Goal: Task Accomplishment & Management: Use online tool/utility

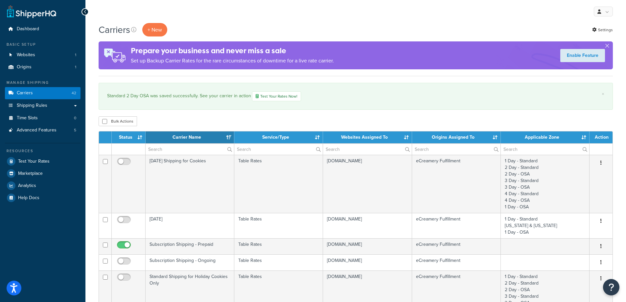
select select "15"
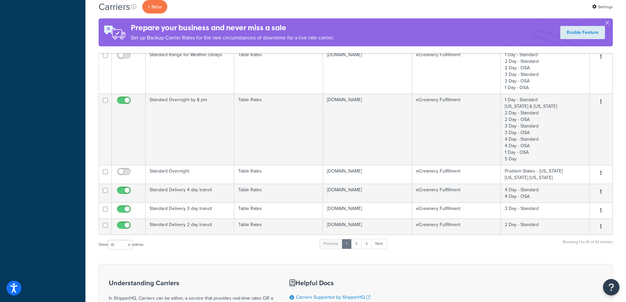
scroll to position [526, 0]
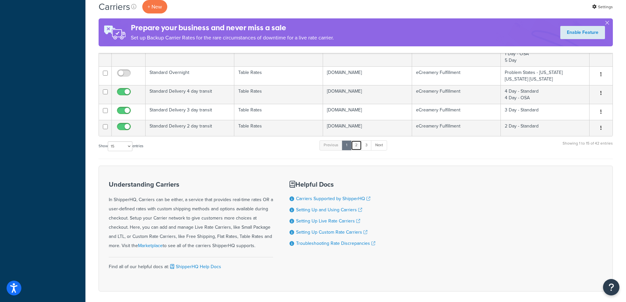
click at [357, 148] on link "2" at bounding box center [356, 145] width 11 height 10
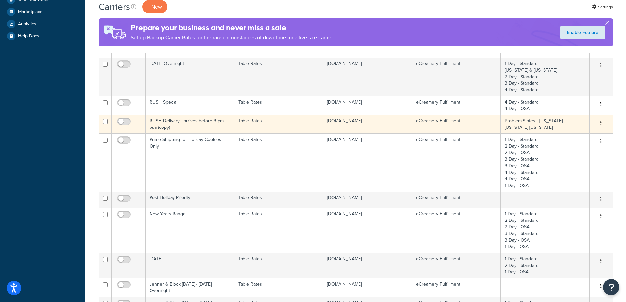
scroll to position [0, 0]
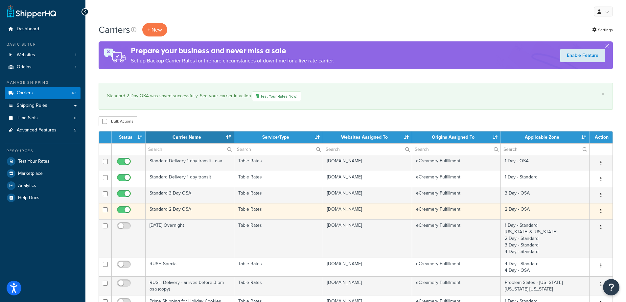
click at [184, 208] on td "Standard 2 Day OSA" at bounding box center [190, 211] width 89 height 16
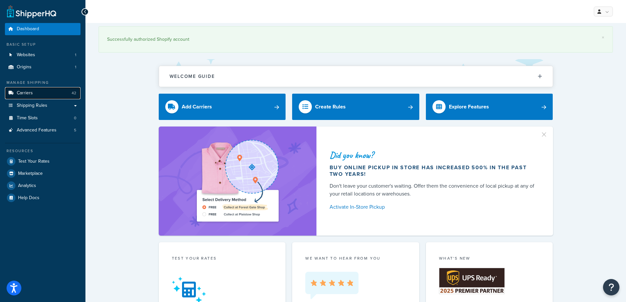
click at [33, 93] on link "Carriers 42" at bounding box center [43, 93] width 76 height 12
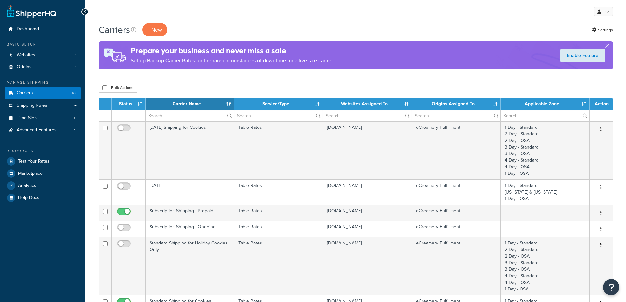
select select "15"
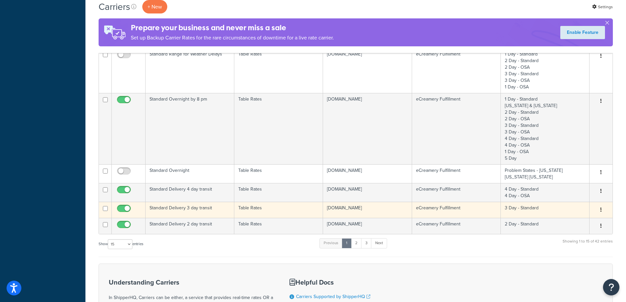
scroll to position [521, 0]
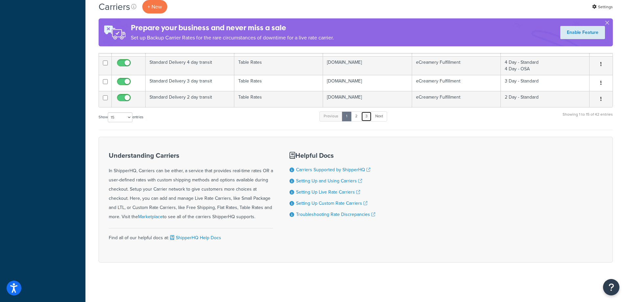
click at [362, 116] on link "3" at bounding box center [366, 116] width 11 height 10
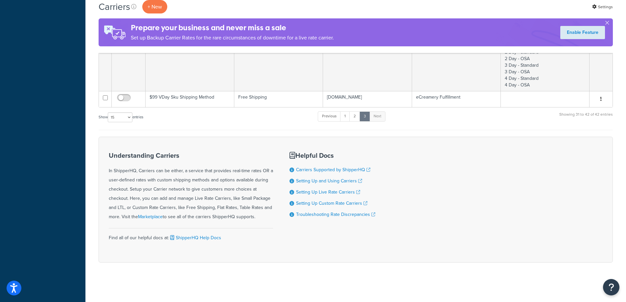
scroll to position [410, 0]
click at [358, 118] on link "2" at bounding box center [354, 116] width 11 height 10
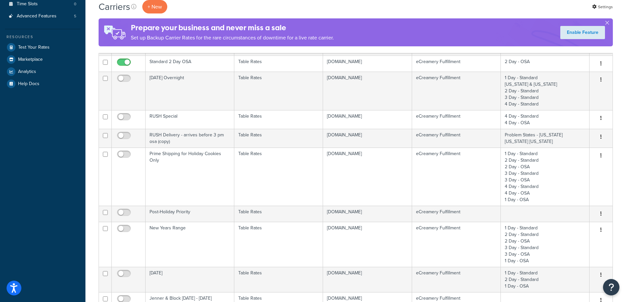
scroll to position [0, 0]
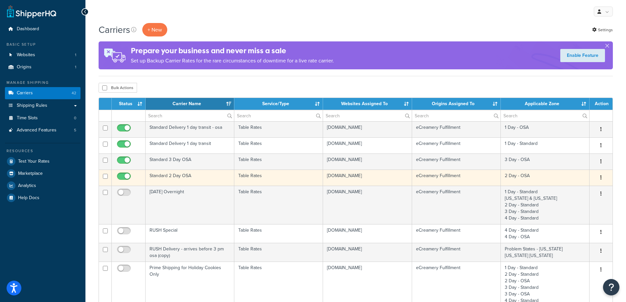
click at [185, 180] on td "Standard 2 Day OSA" at bounding box center [190, 178] width 89 height 16
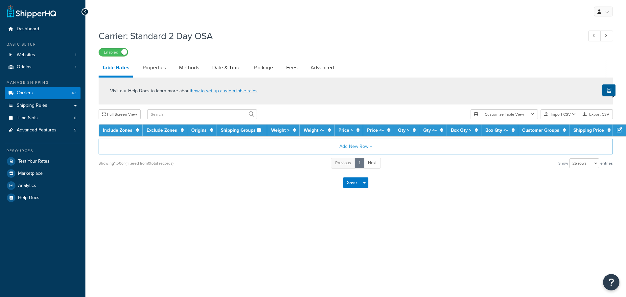
select select "25"
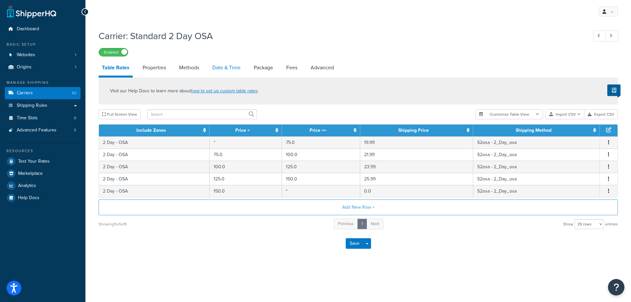
click at [228, 70] on link "Date & Time" at bounding box center [226, 68] width 35 height 16
select select "yMMMEd"
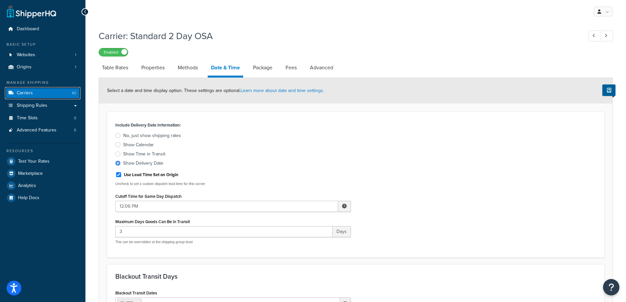
click at [51, 90] on link "Carriers 42" at bounding box center [43, 93] width 76 height 12
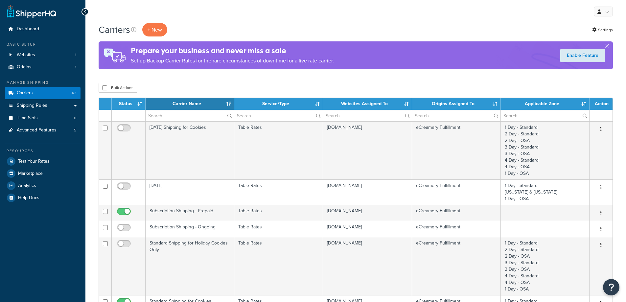
select select "15"
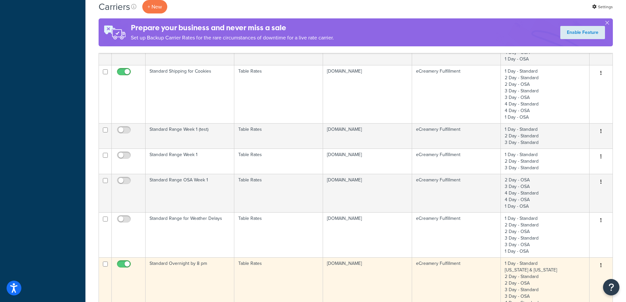
scroll to position [361, 0]
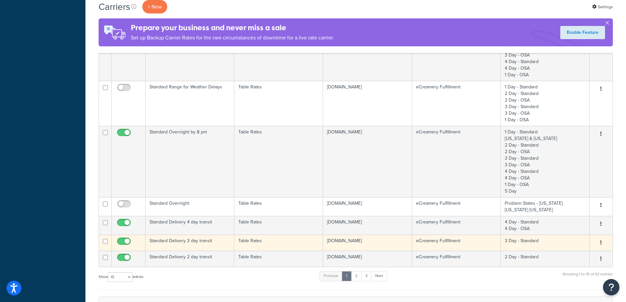
click at [202, 244] on td "Standard Delivery 3 day transit" at bounding box center [190, 243] width 89 height 16
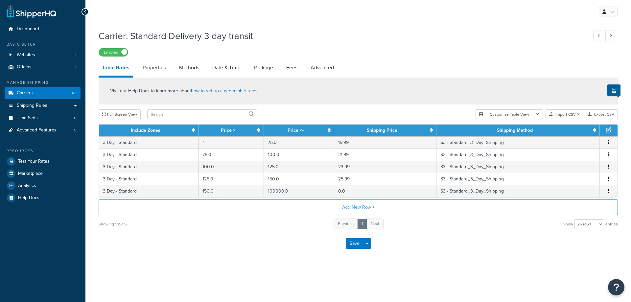
select select "25"
click at [228, 70] on link "Date & Time" at bounding box center [226, 68] width 35 height 16
select select "yMMMEd"
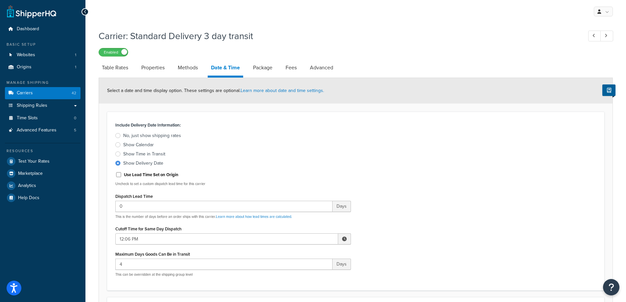
scroll to position [99, 0]
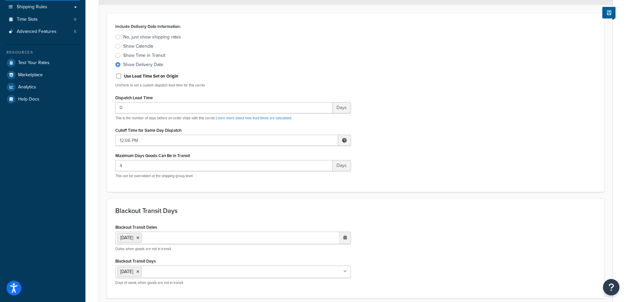
click at [187, 239] on ul "[DATE]" at bounding box center [233, 238] width 236 height 12
click at [478, 147] on div "Include Delivery Date Information: No, just show shipping rates Show Calendar S…" at bounding box center [355, 103] width 491 height 162
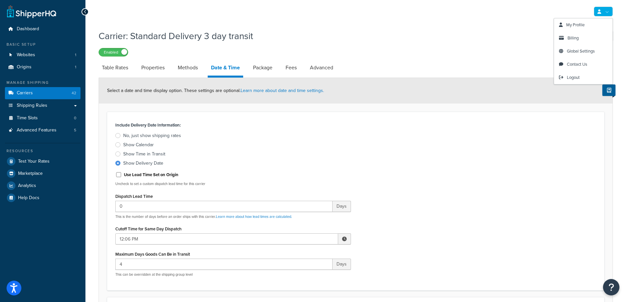
click at [609, 11] on link at bounding box center [603, 12] width 19 height 10
click at [577, 24] on span "My Profile" at bounding box center [575, 25] width 18 height 6
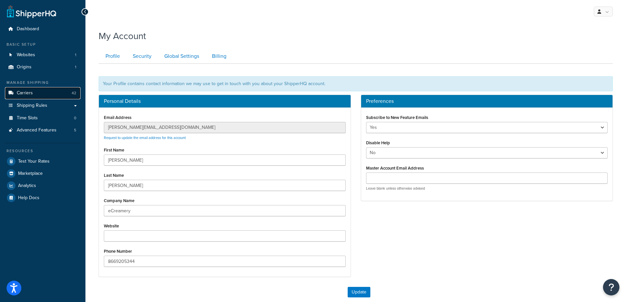
click at [44, 92] on link "Carriers 42" at bounding box center [43, 93] width 76 height 12
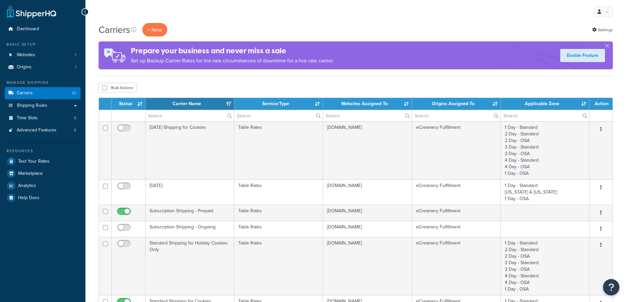
select select "15"
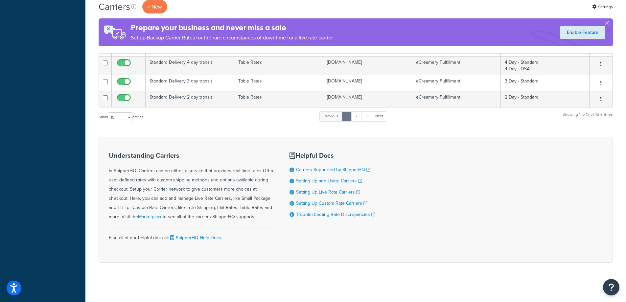
scroll to position [423, 0]
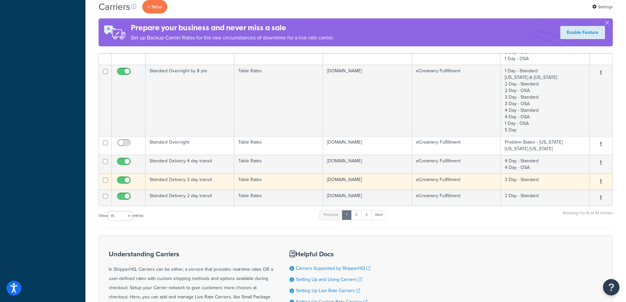
click at [188, 182] on td "Standard Delivery 3 day transit" at bounding box center [190, 181] width 89 height 16
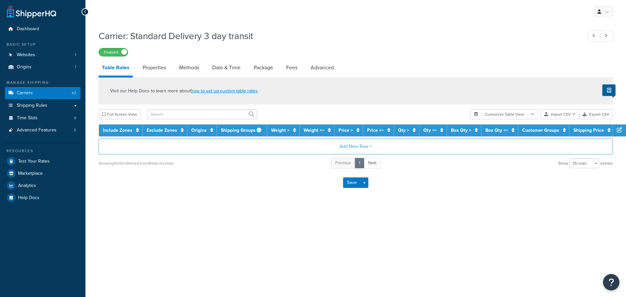
select select "25"
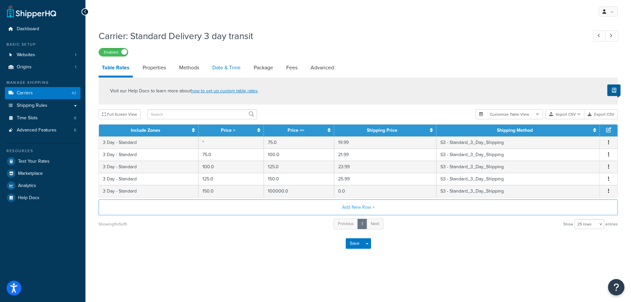
click at [226, 65] on link "Date & Time" at bounding box center [226, 68] width 35 height 16
select select "yMMMEd"
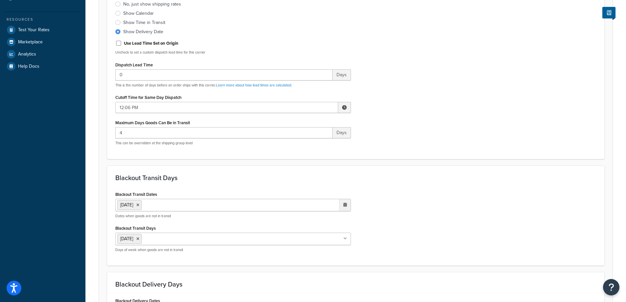
scroll to position [164, 0]
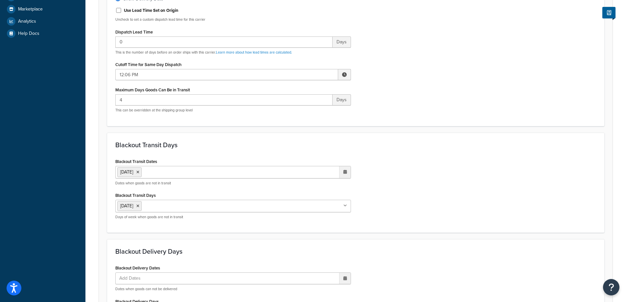
click at [214, 173] on ul "1 Sep 2025" at bounding box center [233, 172] width 236 height 12
click at [299, 206] on td "2" at bounding box center [298, 205] width 11 height 10
click at [466, 195] on div "Blackout Transit Dates 1 Sep 2025 2 Sep 2025 ‹ September 2025 › Su Mo Tu We Th …" at bounding box center [355, 191] width 491 height 68
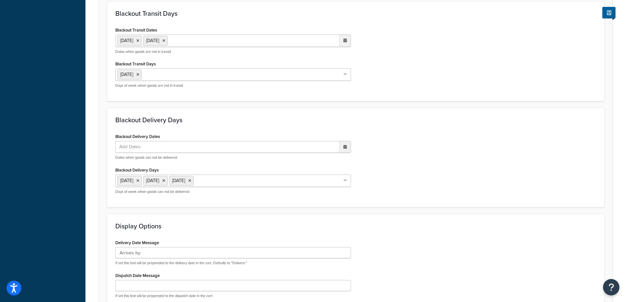
scroll to position [398, 0]
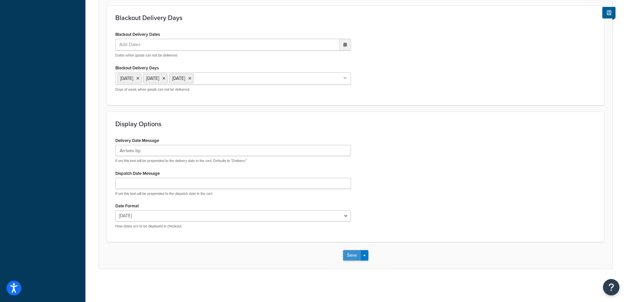
click at [352, 255] on button "Save" at bounding box center [352, 255] width 18 height 11
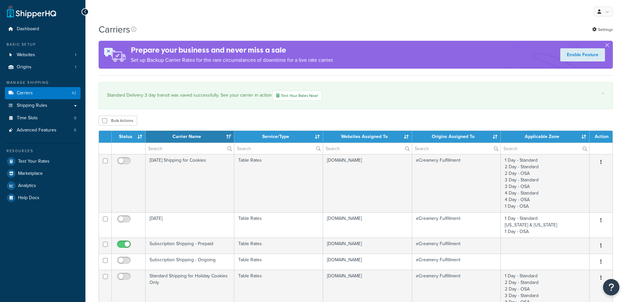
select select "15"
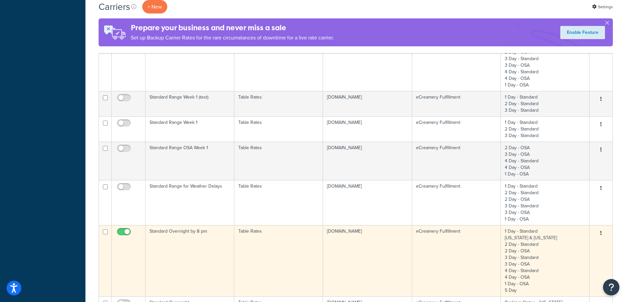
scroll to position [427, 0]
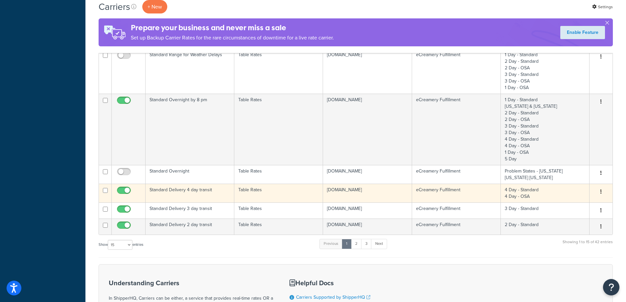
click at [195, 192] on td "Standard Delivery 4 day transit" at bounding box center [190, 193] width 89 height 19
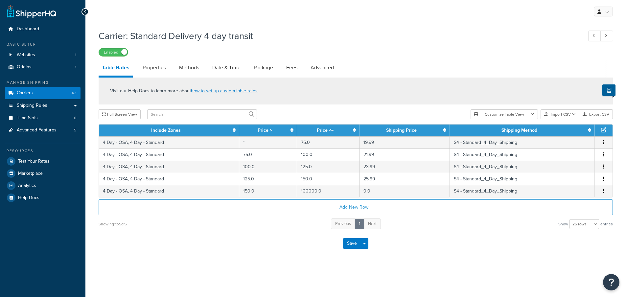
select select "25"
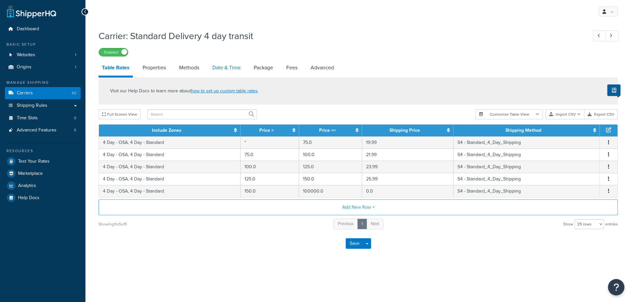
click at [232, 67] on link "Date & Time" at bounding box center [226, 68] width 35 height 16
select select "yMMMEd"
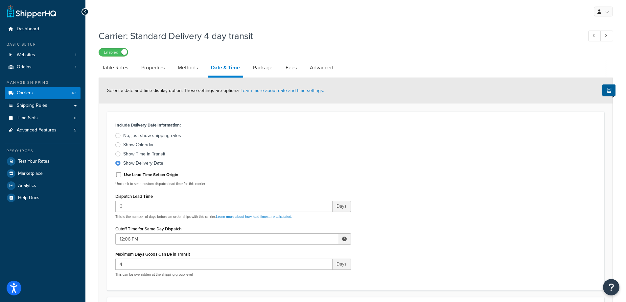
scroll to position [66, 0]
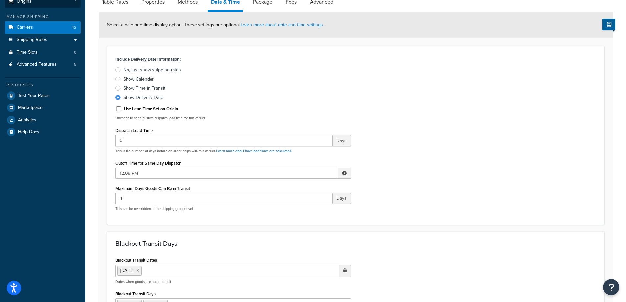
select select "25"
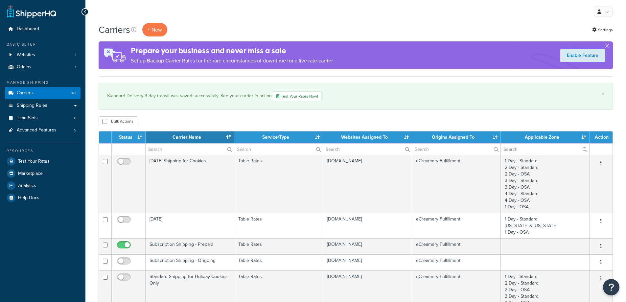
select select "15"
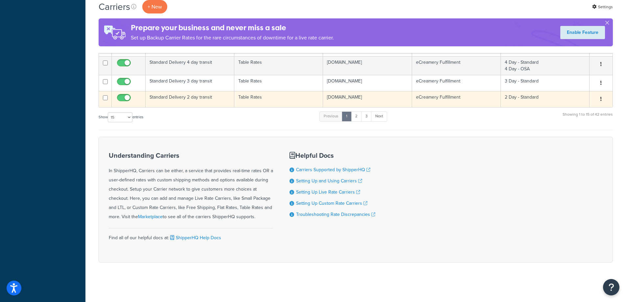
click at [202, 98] on td "Standard Delivery 2 day transit" at bounding box center [190, 99] width 89 height 16
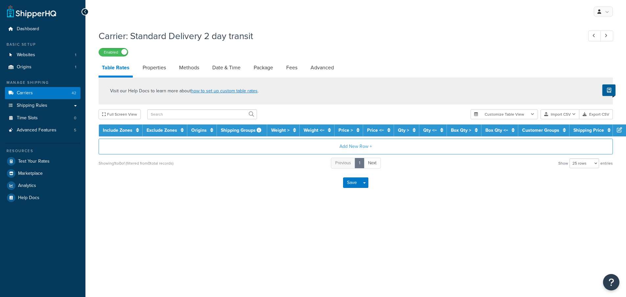
select select "25"
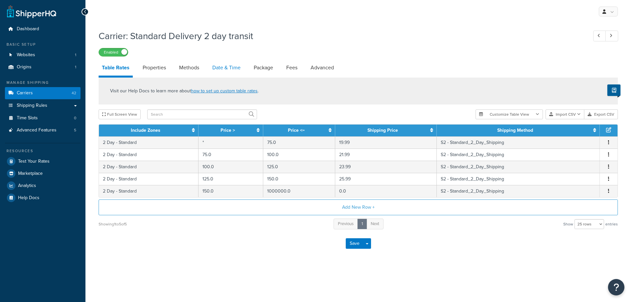
click at [225, 72] on link "Date & Time" at bounding box center [226, 68] width 35 height 16
select select "yMMMEd"
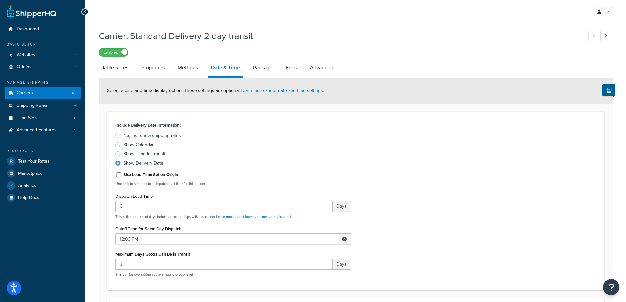
scroll to position [164, 0]
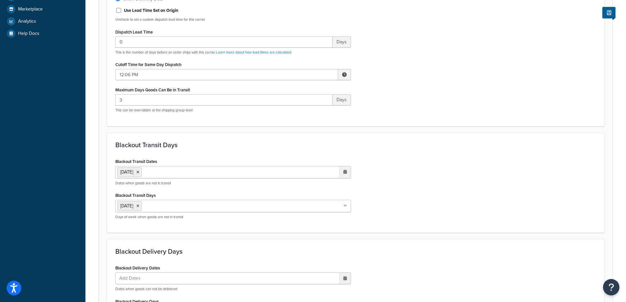
click at [212, 175] on ul "[DATE]" at bounding box center [233, 172] width 236 height 12
click at [300, 203] on td "2" at bounding box center [298, 205] width 11 height 10
click at [444, 181] on div "Blackout Transit Dates [DATE] [DATE] ‹ [DATE] › Su Mo Tu We Th Fr Sa 31 1 2 3 4…" at bounding box center [355, 191] width 491 height 68
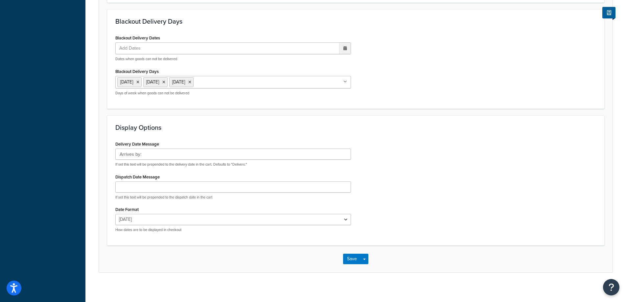
scroll to position [398, 0]
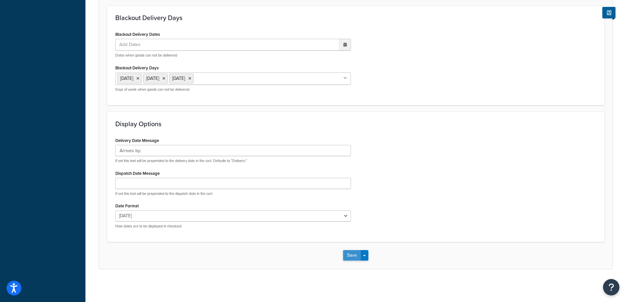
click at [347, 254] on button "Save" at bounding box center [352, 255] width 18 height 11
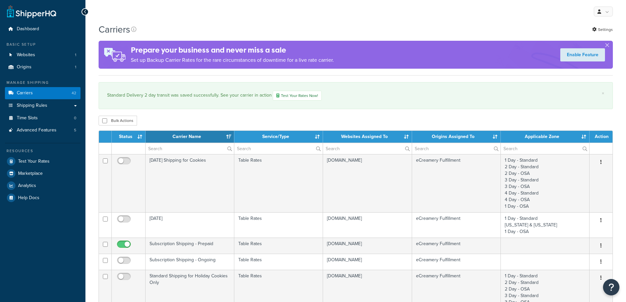
select select "15"
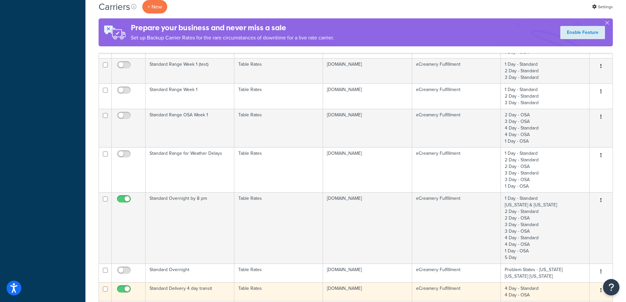
scroll to position [460, 0]
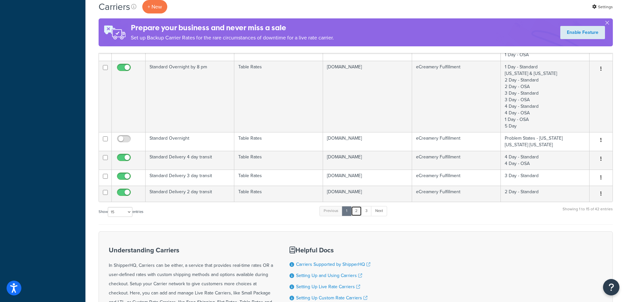
click at [357, 215] on link "2" at bounding box center [356, 211] width 11 height 10
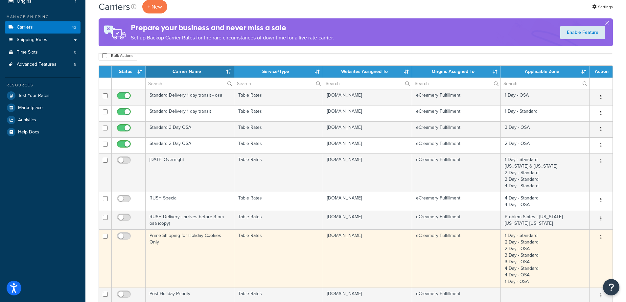
scroll to position [0, 0]
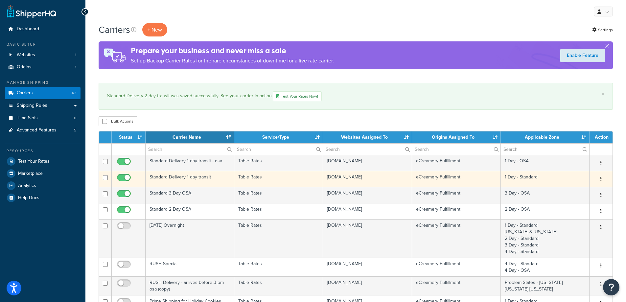
click at [204, 180] on td "Standard Delivery 1 day transit" at bounding box center [190, 179] width 89 height 16
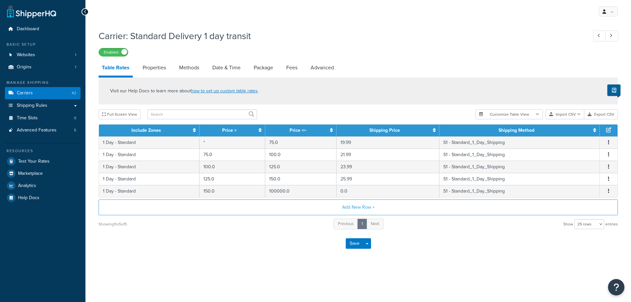
select select "25"
click at [225, 67] on link "Date & Time" at bounding box center [226, 68] width 35 height 16
select select "yMMMEd"
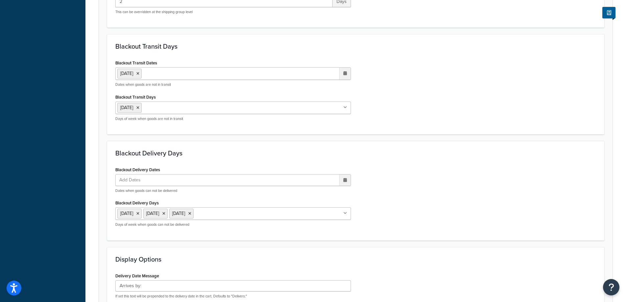
scroll to position [263, 0]
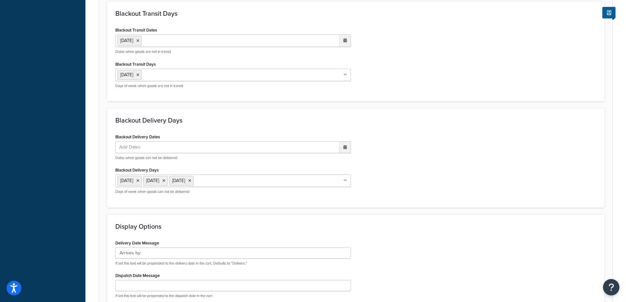
click at [224, 145] on ul "Add Dates" at bounding box center [233, 147] width 236 height 12
click at [343, 162] on span "›" at bounding box center [343, 159] width 11 height 9
click at [367, 138] on div "Blackout Delivery Dates Add Dates ‹ September 2025 › Su Mo Tu We Th Fr Sa 31 1 …" at bounding box center [355, 165] width 491 height 67
click at [201, 42] on ul "1 Sep 2025" at bounding box center [233, 40] width 236 height 12
click at [299, 76] on td "2" at bounding box center [298, 74] width 11 height 10
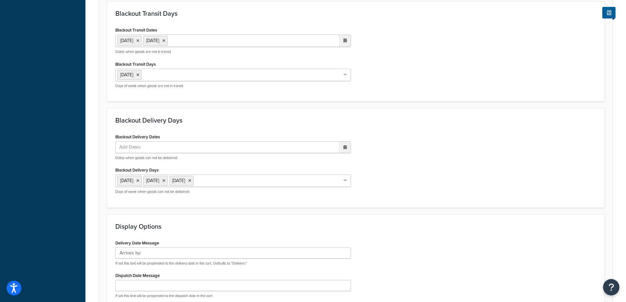
click at [402, 131] on div "Blackout Delivery Days Blackout Delivery Dates Add Dates ‹ September 2025 › Su …" at bounding box center [355, 158] width 497 height 100
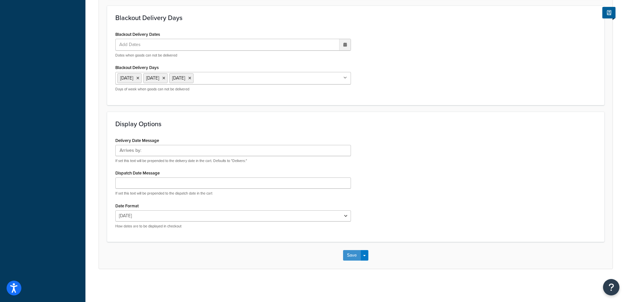
click at [349, 252] on button "Save" at bounding box center [352, 255] width 18 height 11
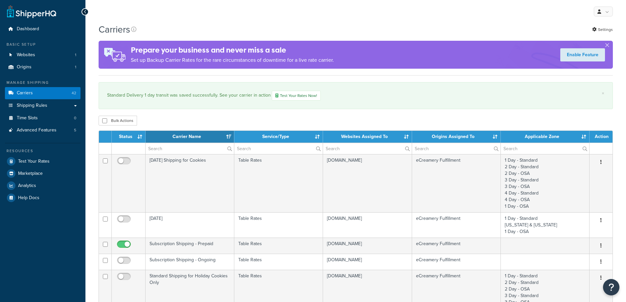
select select "15"
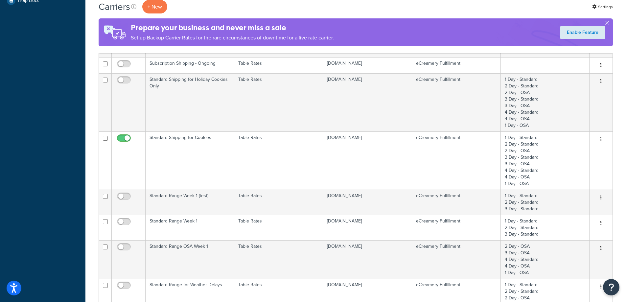
scroll to position [33, 0]
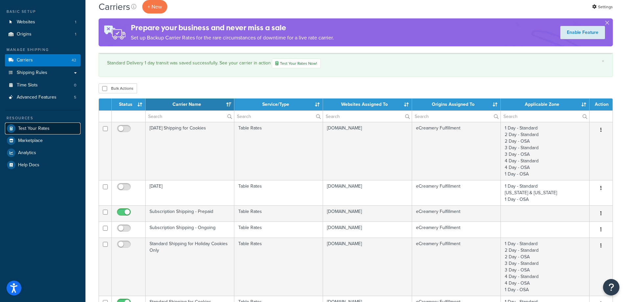
click at [39, 126] on span "Test Your Rates" at bounding box center [34, 129] width 32 height 6
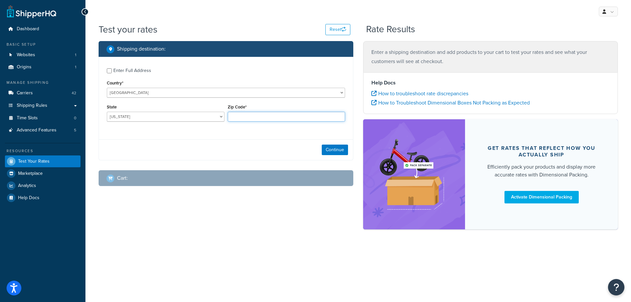
click at [231, 116] on input "Zip Code*" at bounding box center [287, 117] width 118 height 10
type input "32724"
click at [332, 151] on button "Continue" at bounding box center [335, 150] width 26 height 11
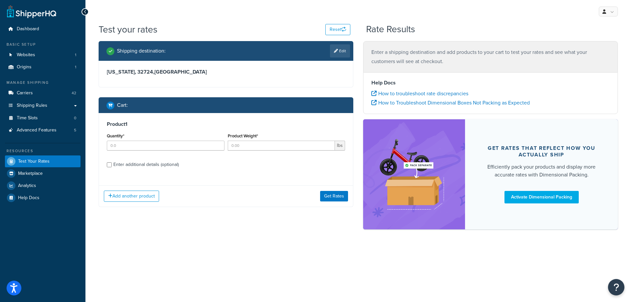
click at [119, 163] on div "Enter additional details (optional)" at bounding box center [145, 164] width 65 height 9
click at [112, 163] on input "Enter additional details (optional)" at bounding box center [109, 164] width 5 height 5
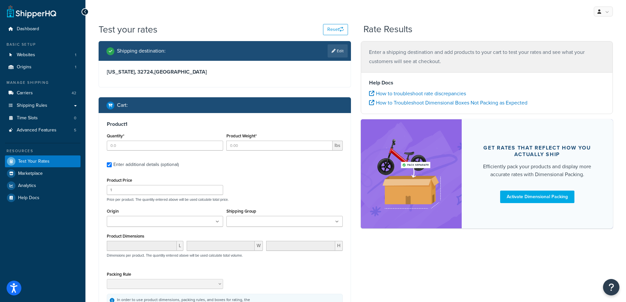
click at [121, 161] on div "Enter additional details (optional)" at bounding box center [145, 164] width 65 height 9
click at [112, 162] on input "Enter additional details (optional)" at bounding box center [109, 164] width 5 height 5
checkbox input "false"
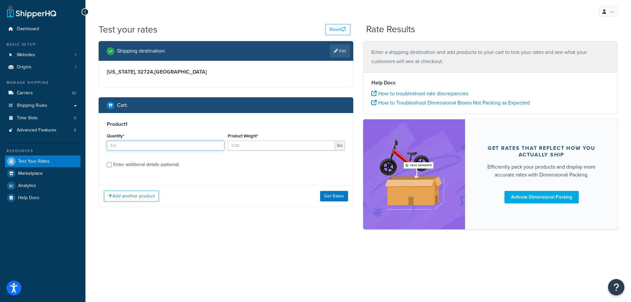
click at [218, 142] on input "Quantity*" at bounding box center [166, 146] width 118 height 10
type input "1"
click at [218, 143] on input "1" at bounding box center [166, 146] width 118 height 10
type input "1"
click at [329, 144] on input "1" at bounding box center [281, 146] width 107 height 10
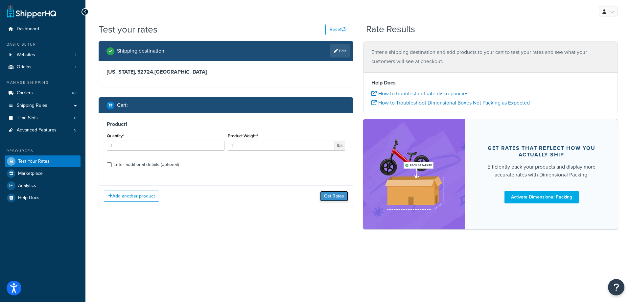
click at [330, 196] on button "Get Rates" at bounding box center [334, 196] width 28 height 11
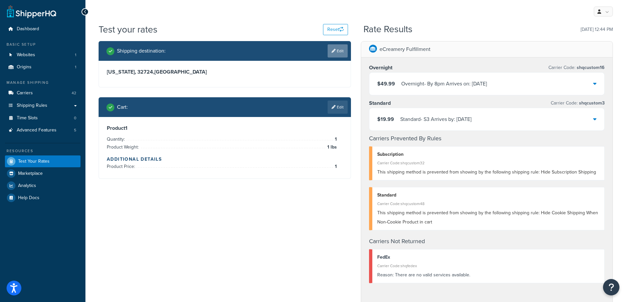
click at [339, 53] on link "Edit" at bounding box center [338, 50] width 20 height 13
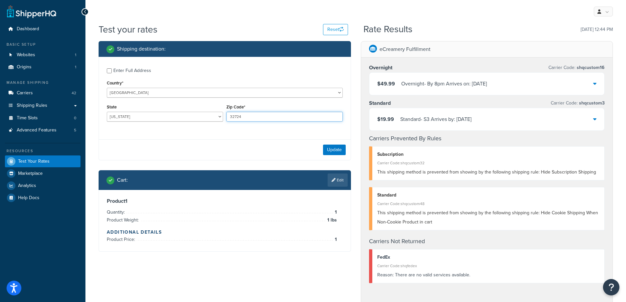
drag, startPoint x: 252, startPoint y: 118, endPoint x: 130, endPoint y: 98, distance: 124.0
click at [130, 98] on div "Enter Full Address Country* [GEOGRAPHIC_DATA] [GEOGRAPHIC_DATA] [GEOGRAPHIC_DAT…" at bounding box center [225, 96] width 252 height 78
type input "60652"
click at [334, 153] on button "Update" at bounding box center [334, 150] width 23 height 11
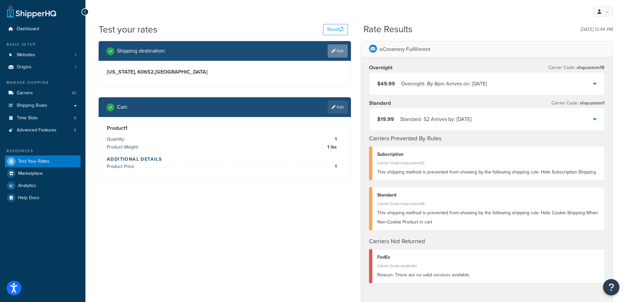
click at [338, 45] on link "Edit" at bounding box center [338, 50] width 20 height 13
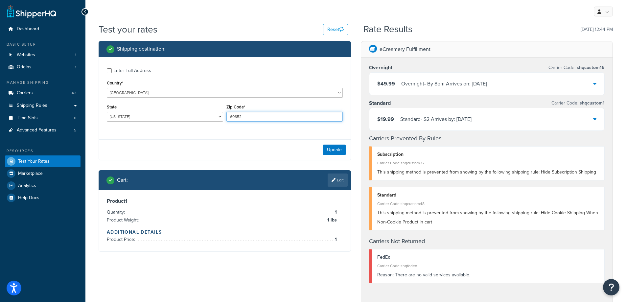
click at [295, 118] on input "60652" at bounding box center [284, 117] width 116 height 10
type input "68123"
click at [335, 149] on button "Update" at bounding box center [334, 150] width 23 height 11
